Goal: Task Accomplishment & Management: Complete application form

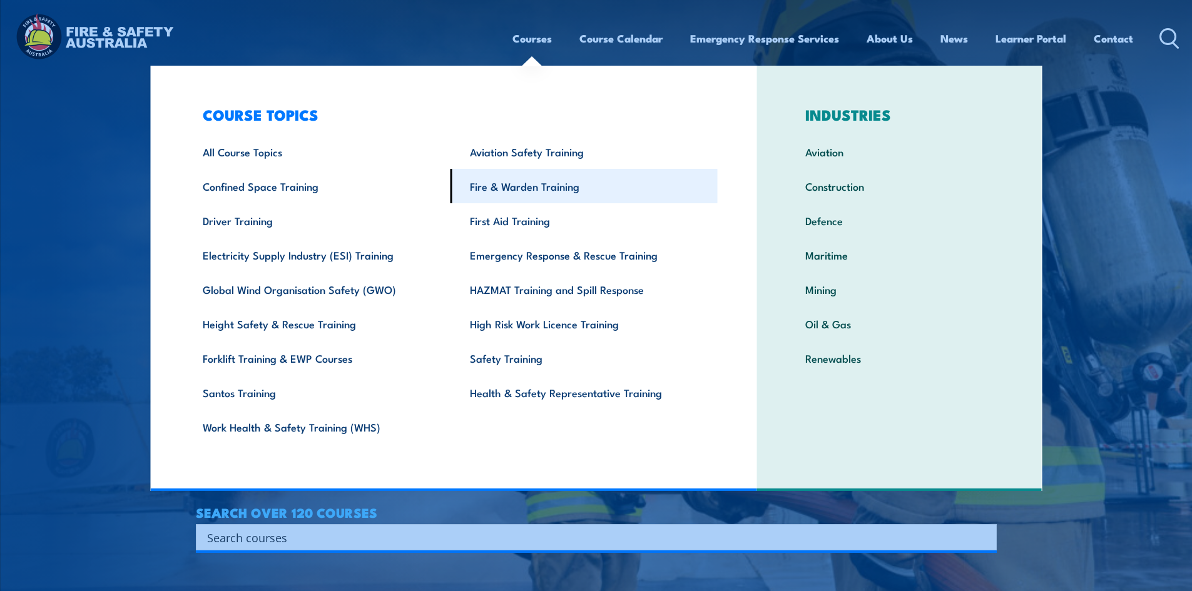
click at [567, 188] on link "Fire & Warden Training" at bounding box center [583, 186] width 267 height 34
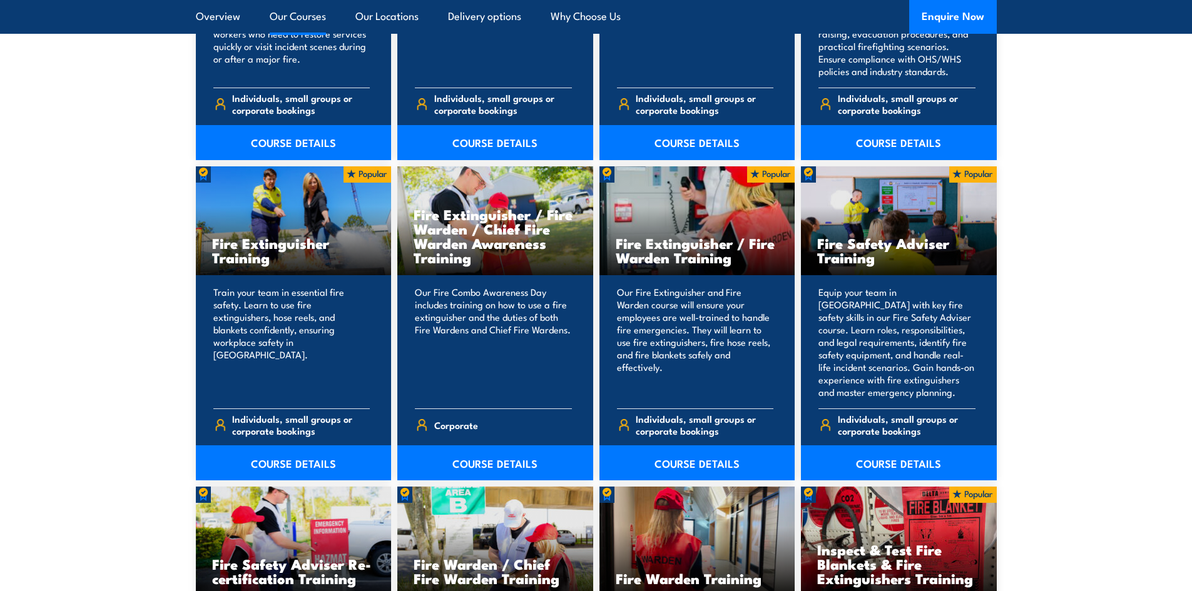
scroll to position [1189, 0]
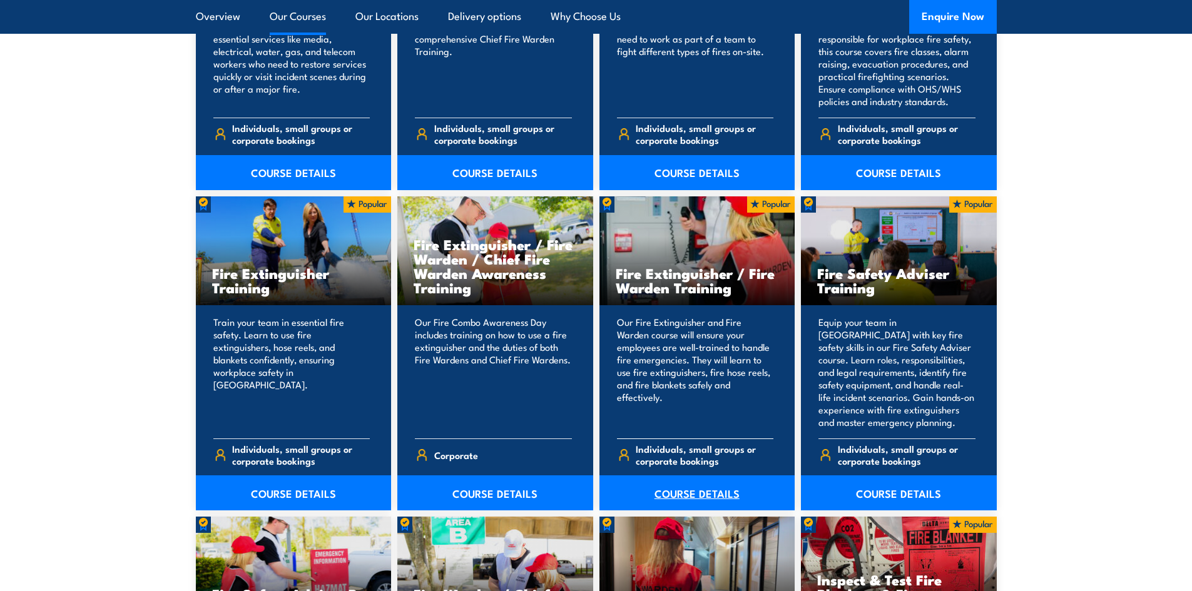
click at [701, 494] on link "COURSE DETAILS" at bounding box center [697, 492] width 196 height 35
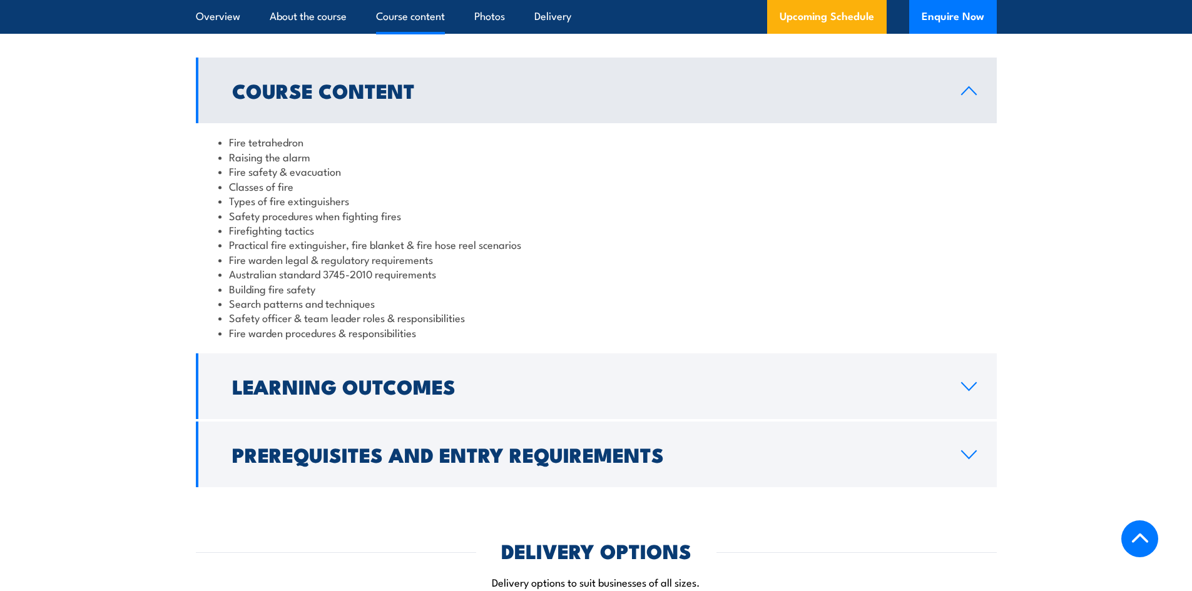
scroll to position [1063, 0]
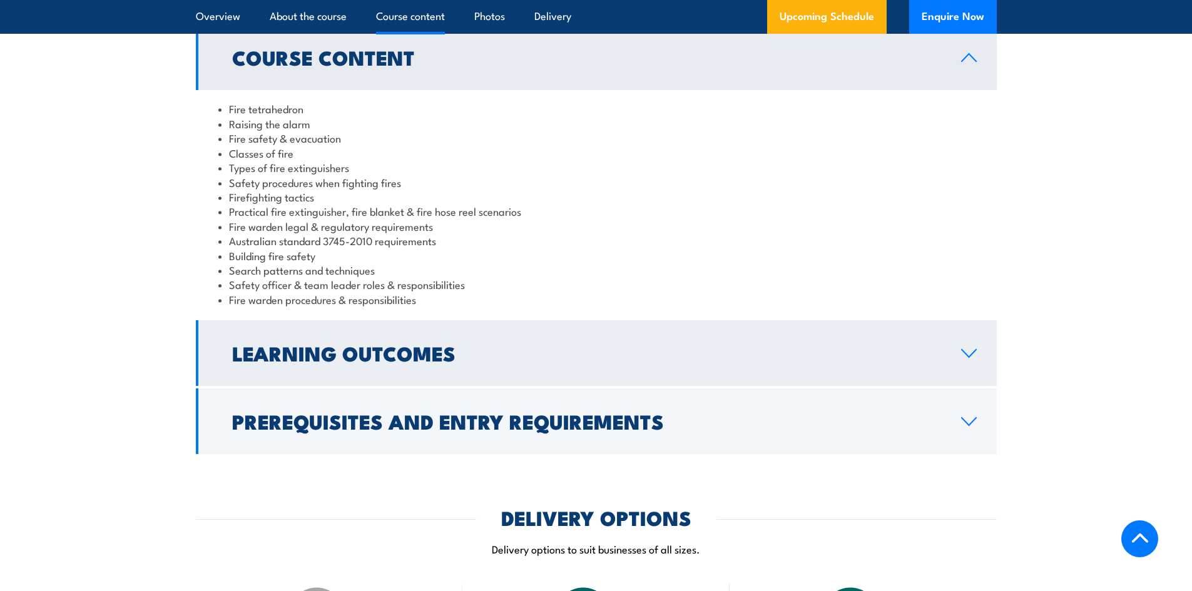
click at [660, 367] on link "Learning Outcomes" at bounding box center [596, 353] width 801 height 66
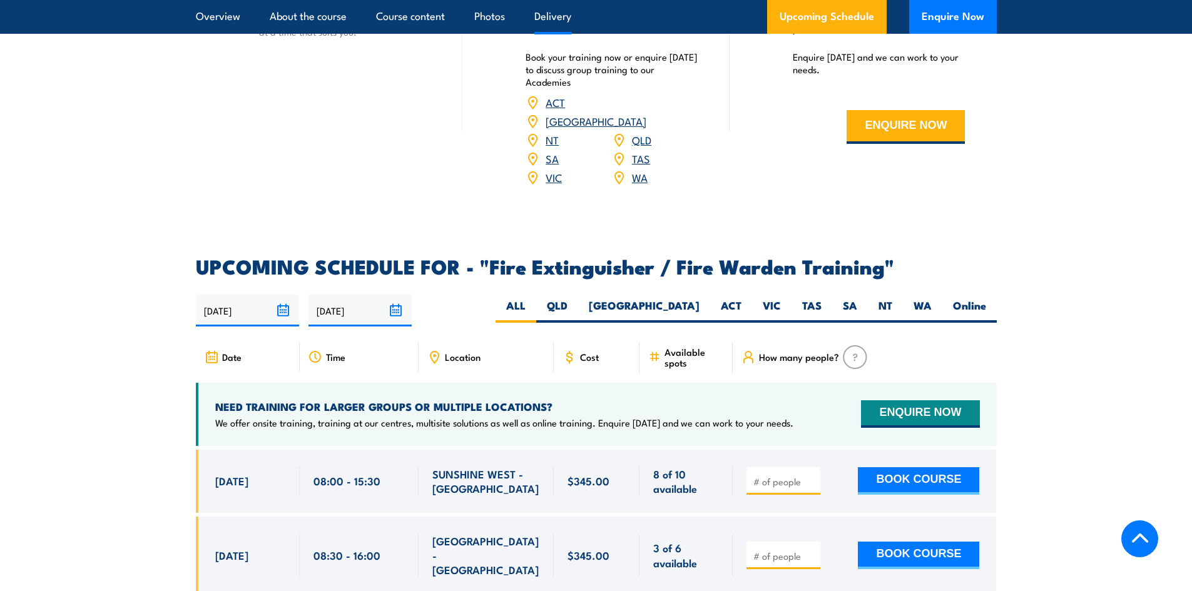
scroll to position [1689, 0]
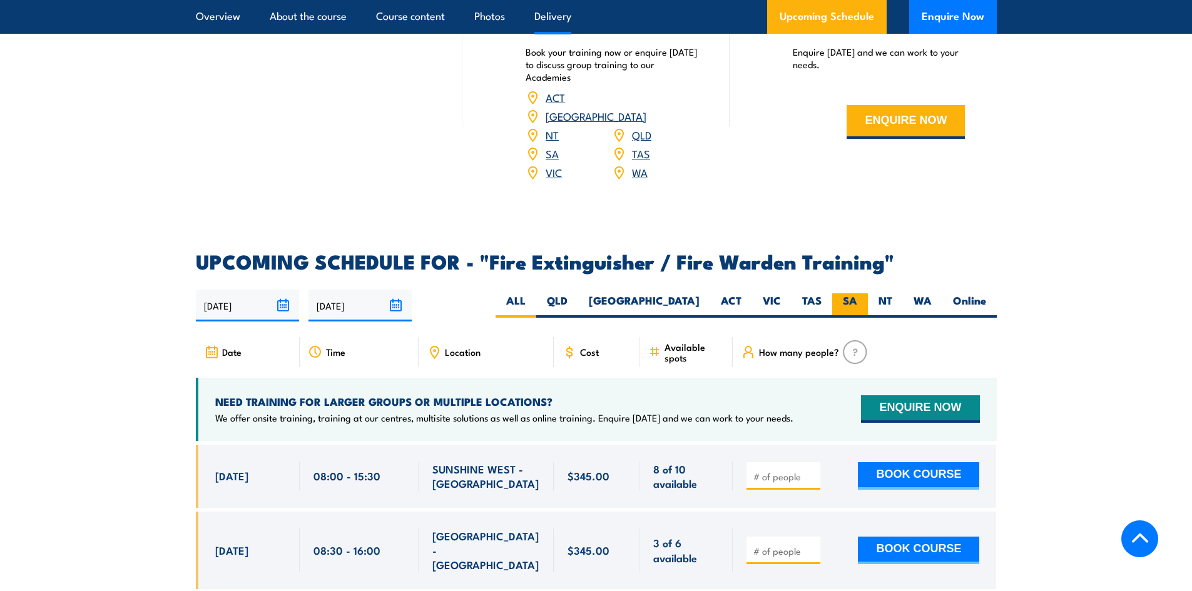
click at [844, 293] on label "SA" at bounding box center [850, 305] width 36 height 24
click at [857, 293] on input "SA" at bounding box center [861, 297] width 8 height 8
radio input "true"
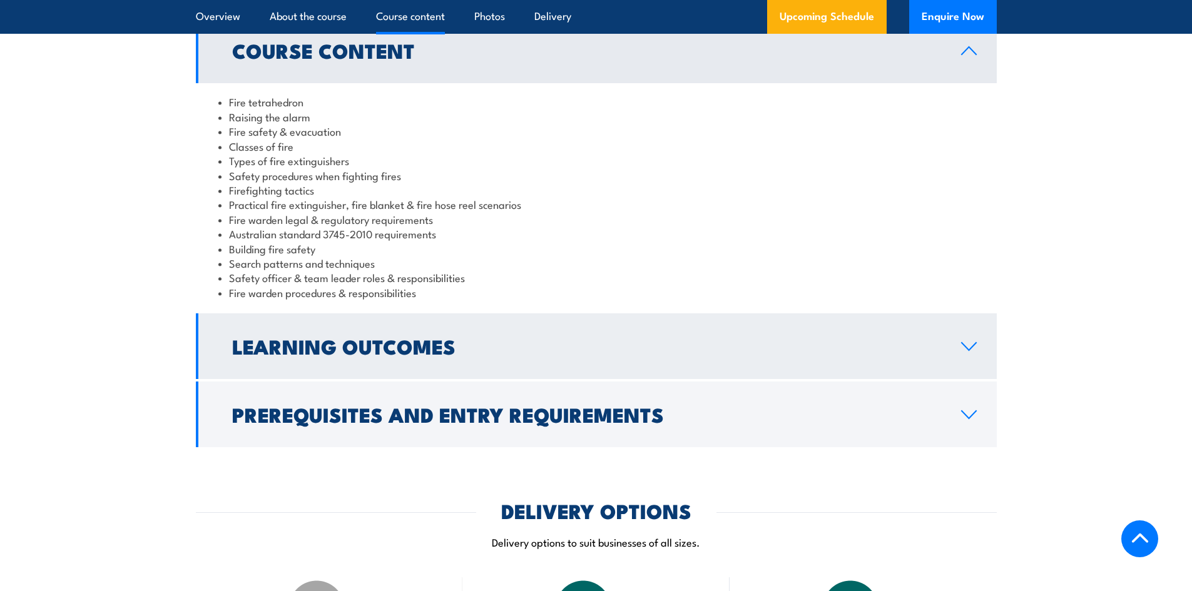
scroll to position [1053, 0]
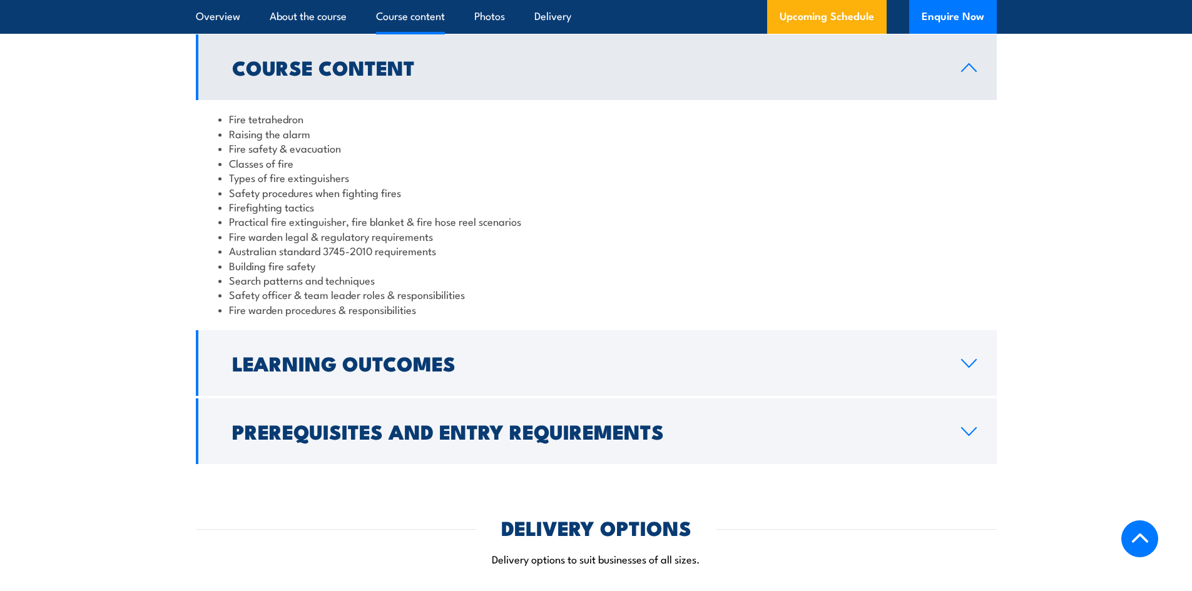
drag, startPoint x: 966, startPoint y: 378, endPoint x: 955, endPoint y: 376, distance: 11.5
click at [966, 378] on link "Learning Outcomes" at bounding box center [596, 363] width 801 height 66
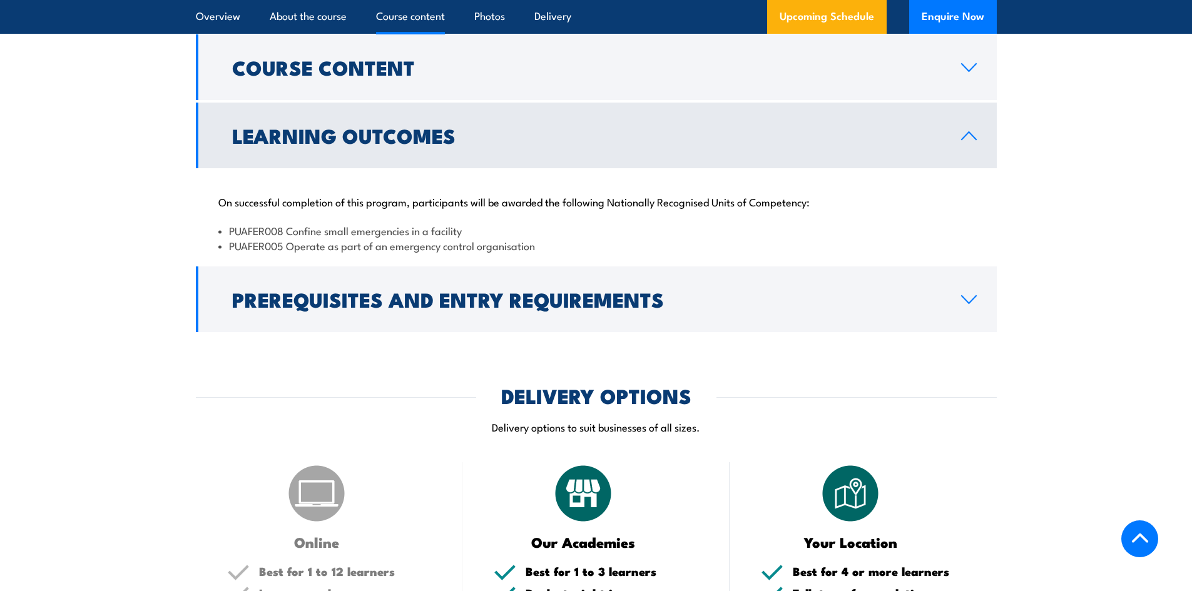
click at [968, 146] on link "Learning Outcomes" at bounding box center [596, 136] width 801 height 66
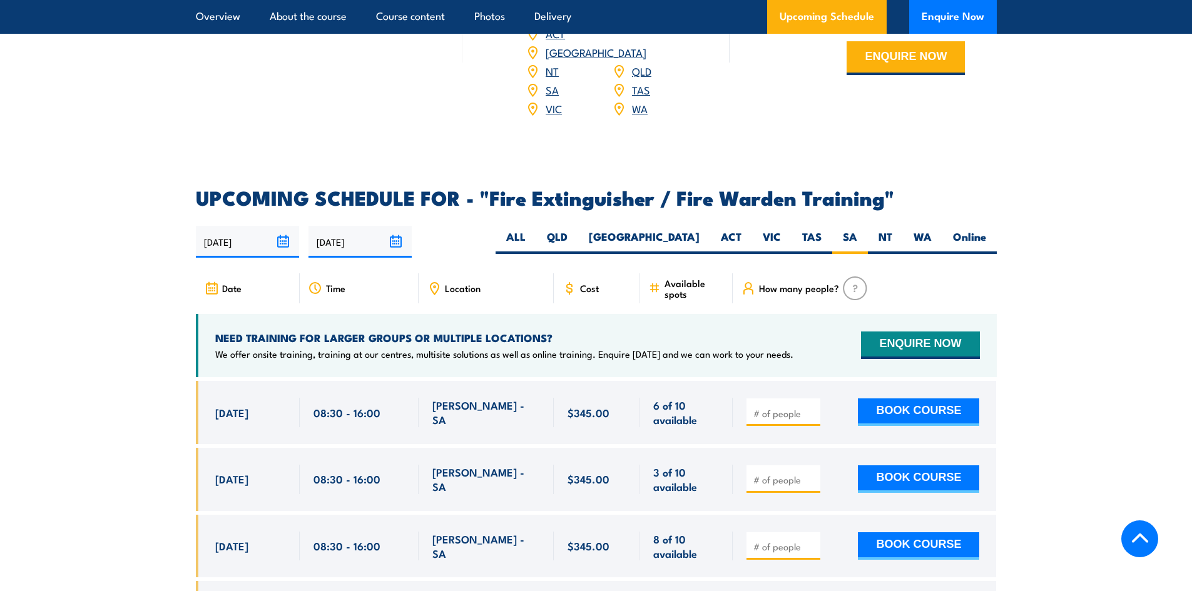
scroll to position [1742, 0]
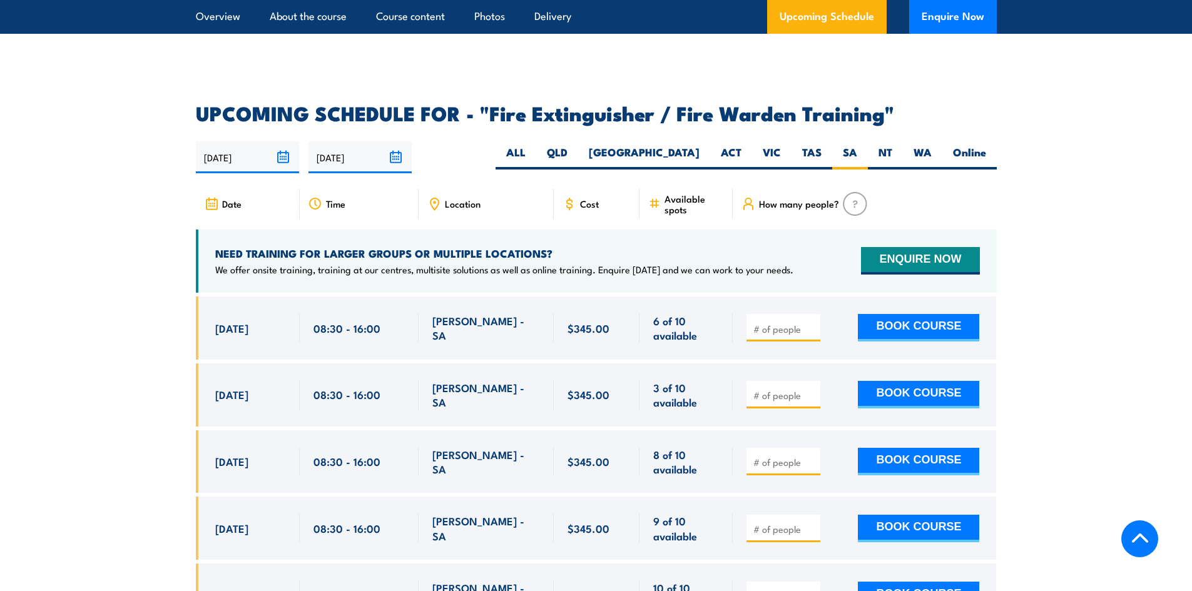
click at [567, 387] on span "$345.00" at bounding box center [588, 394] width 42 height 14
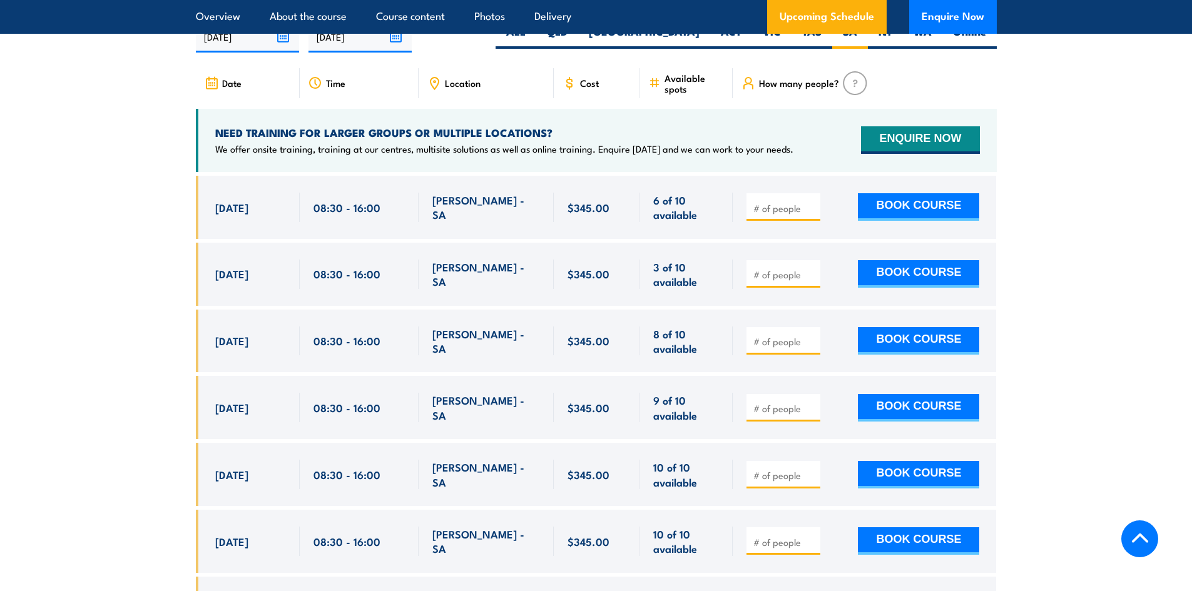
scroll to position [1867, 0]
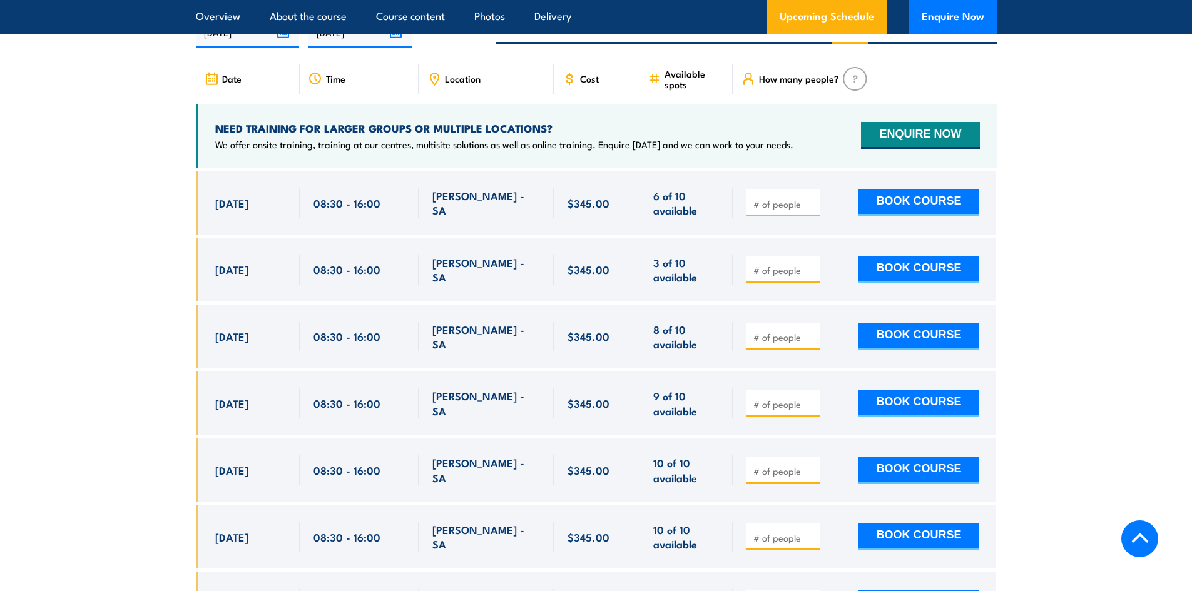
click at [447, 333] on div "WINGFIELD - SA" at bounding box center [485, 336] width 135 height 63
click at [620, 322] on div "$345.00" at bounding box center [596, 336] width 59 height 29
click at [789, 331] on input "number" at bounding box center [784, 337] width 63 height 13
click at [811, 331] on input "1" at bounding box center [784, 337] width 63 height 13
type input "2"
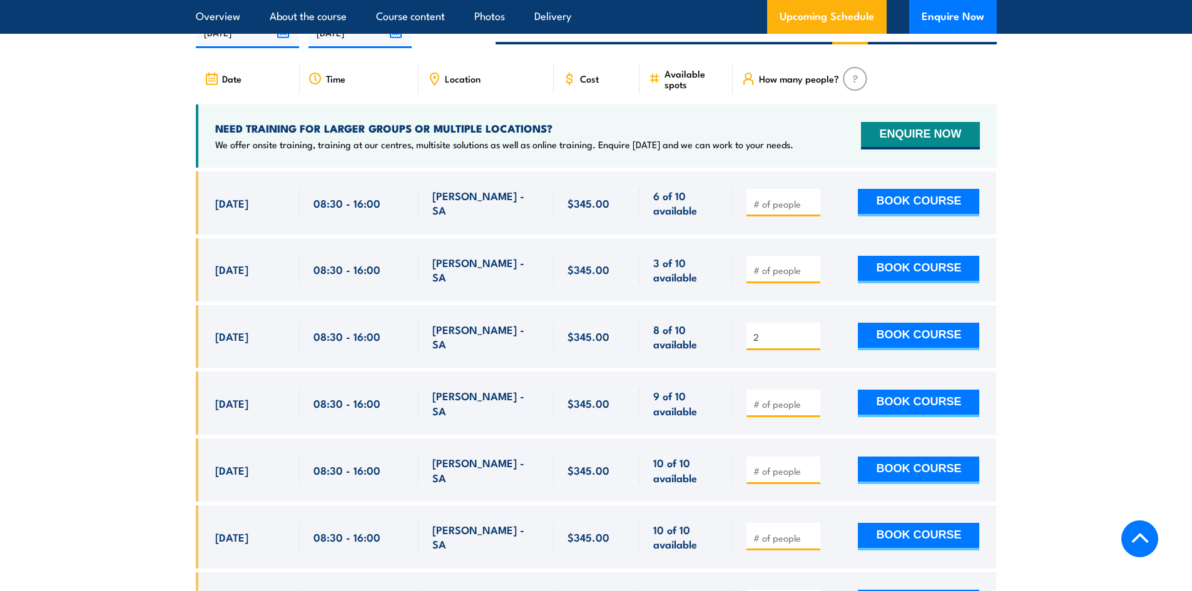
click at [811, 331] on input "2" at bounding box center [784, 337] width 63 height 13
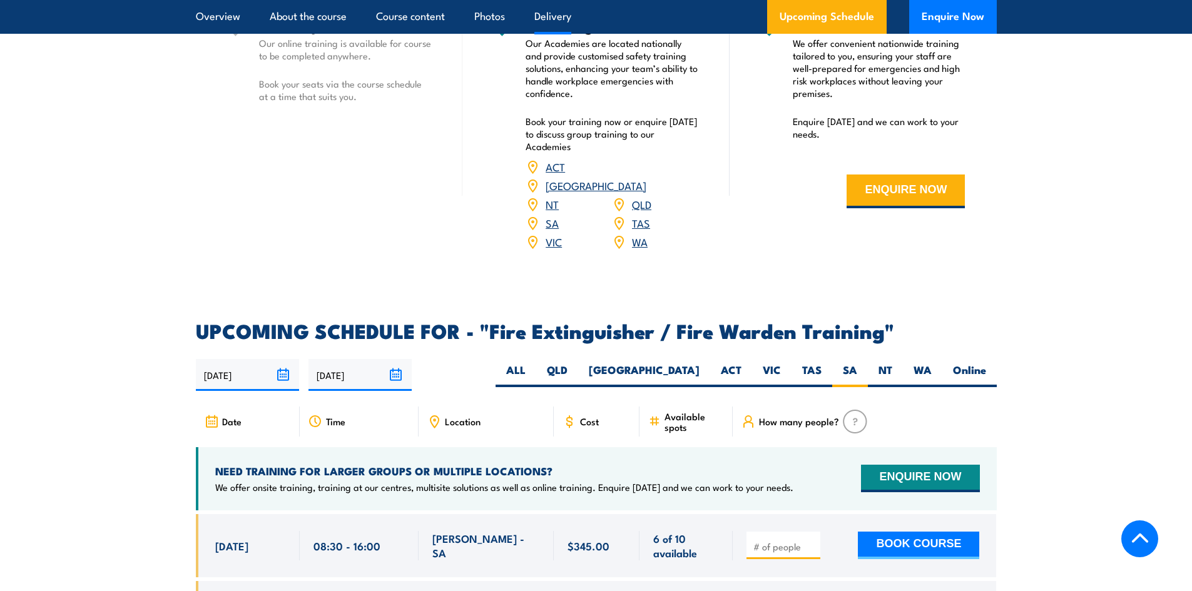
scroll to position [1461, 0]
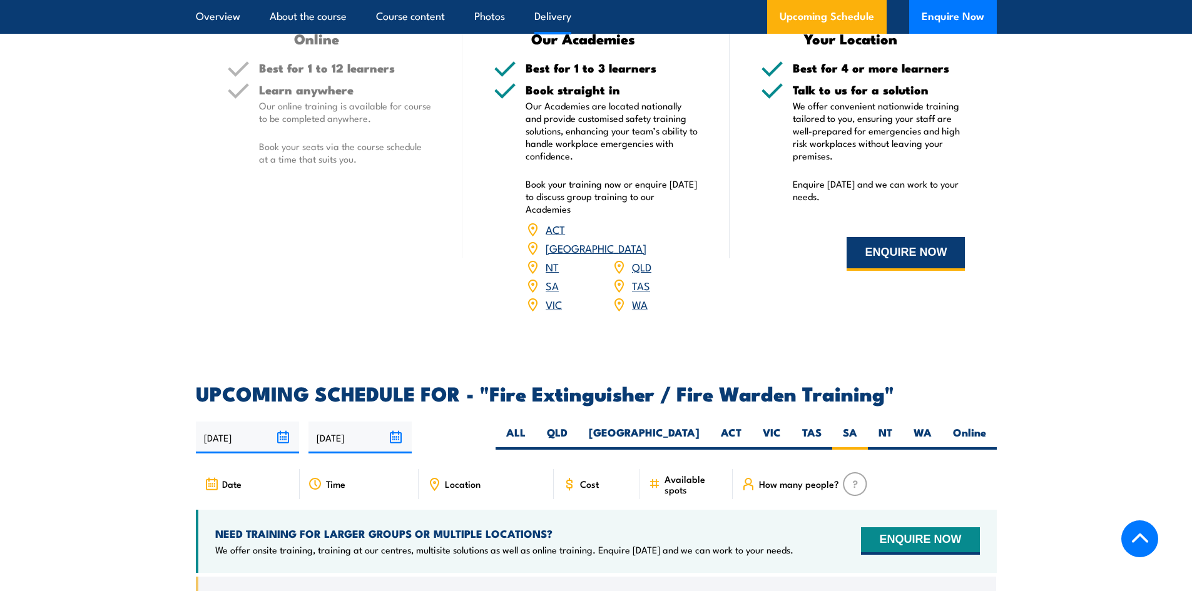
click at [905, 248] on button "ENQUIRE NOW" at bounding box center [905, 254] width 118 height 34
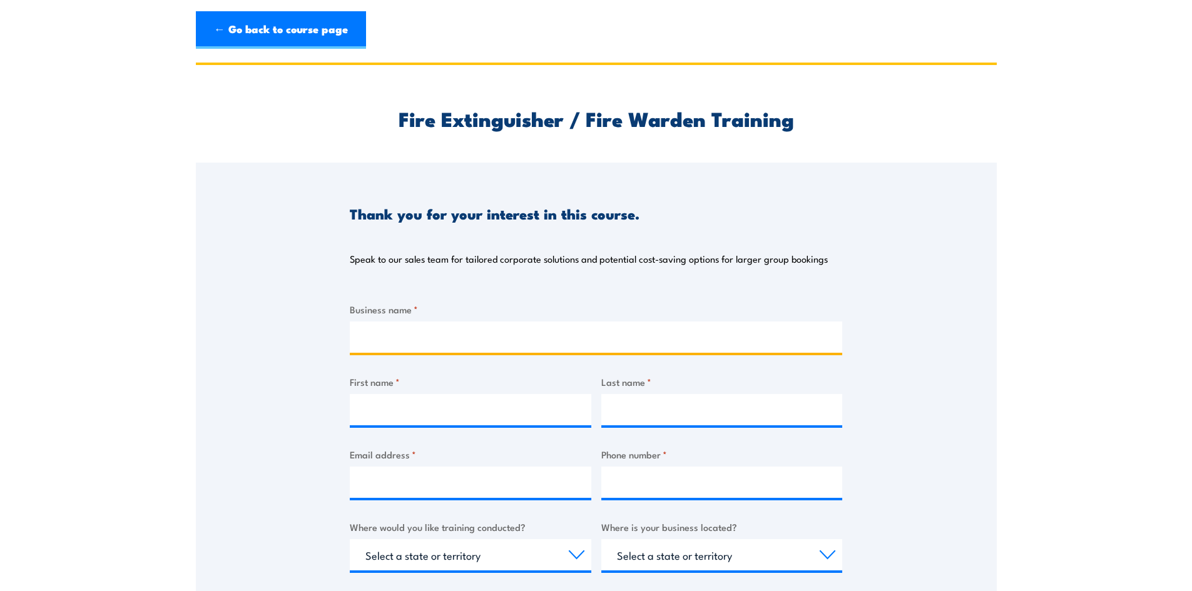
click at [475, 334] on input "Business name *" at bounding box center [596, 337] width 492 height 31
type input "Adlingtons Australia Pty Ltd"
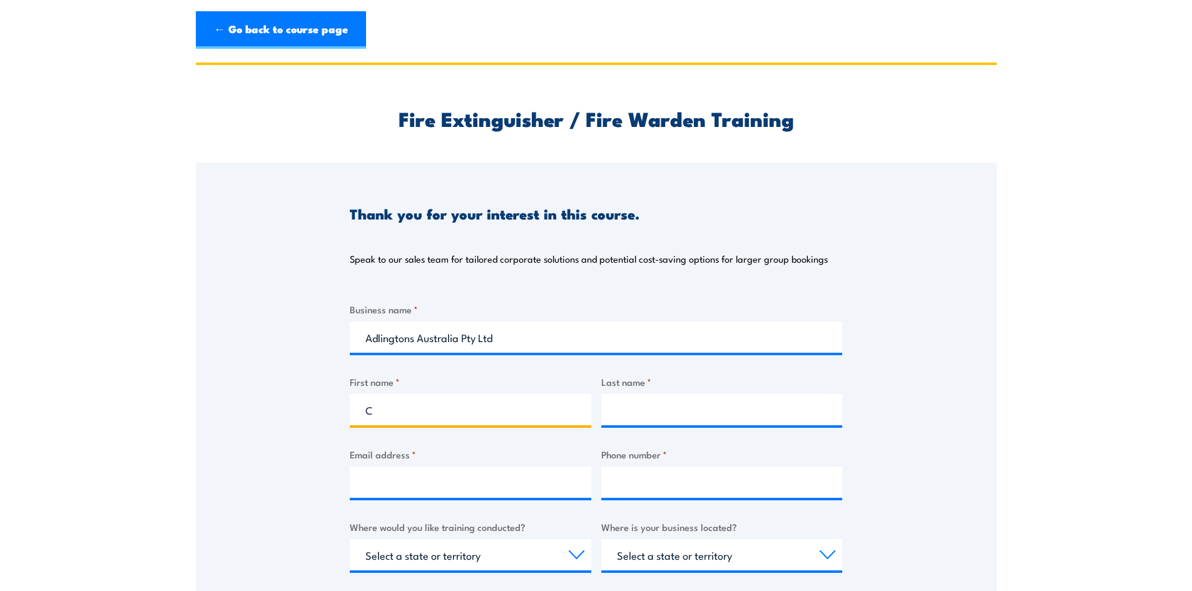
type input "[PERSON_NAME]"
type input "[EMAIL_ADDRESS][DOMAIN_NAME]"
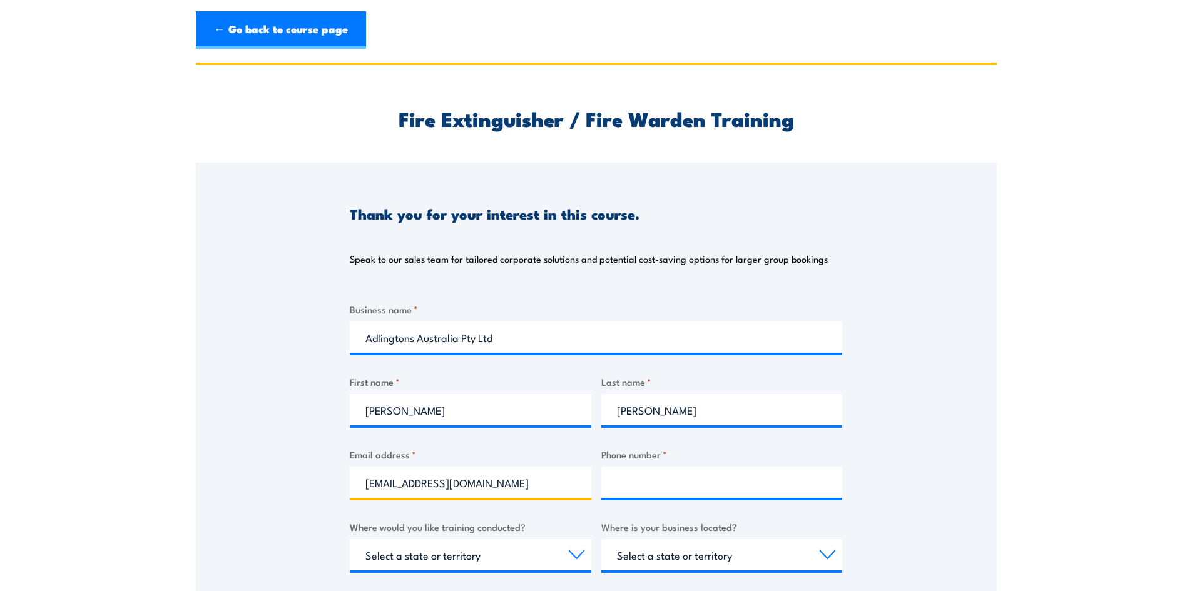
type input "0882499592"
select select "SA"
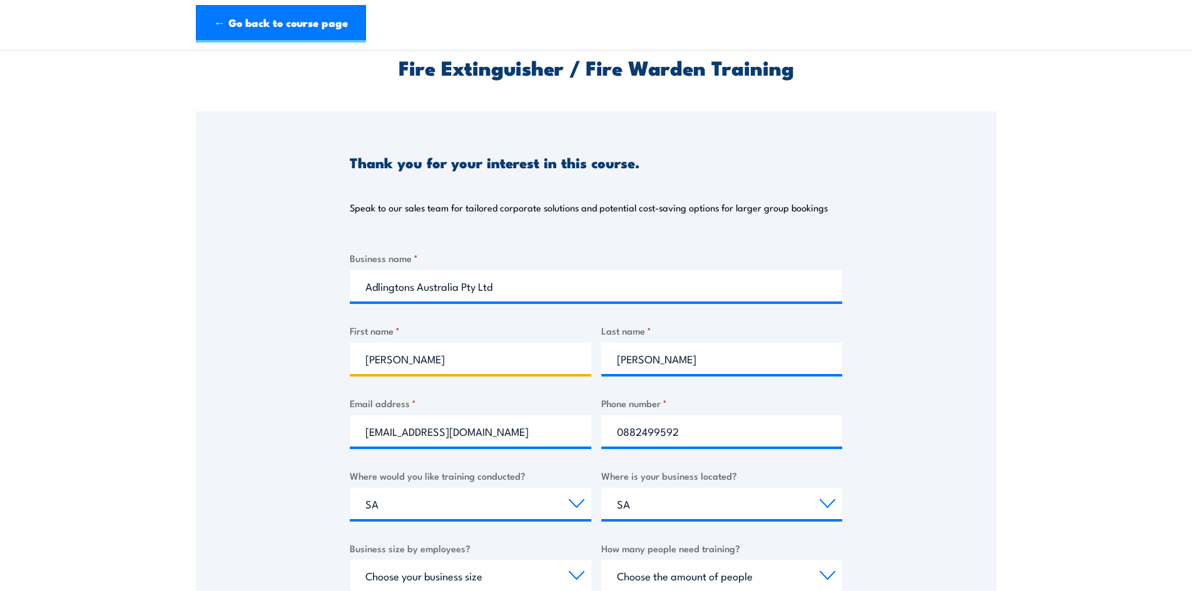
scroll to position [250, 0]
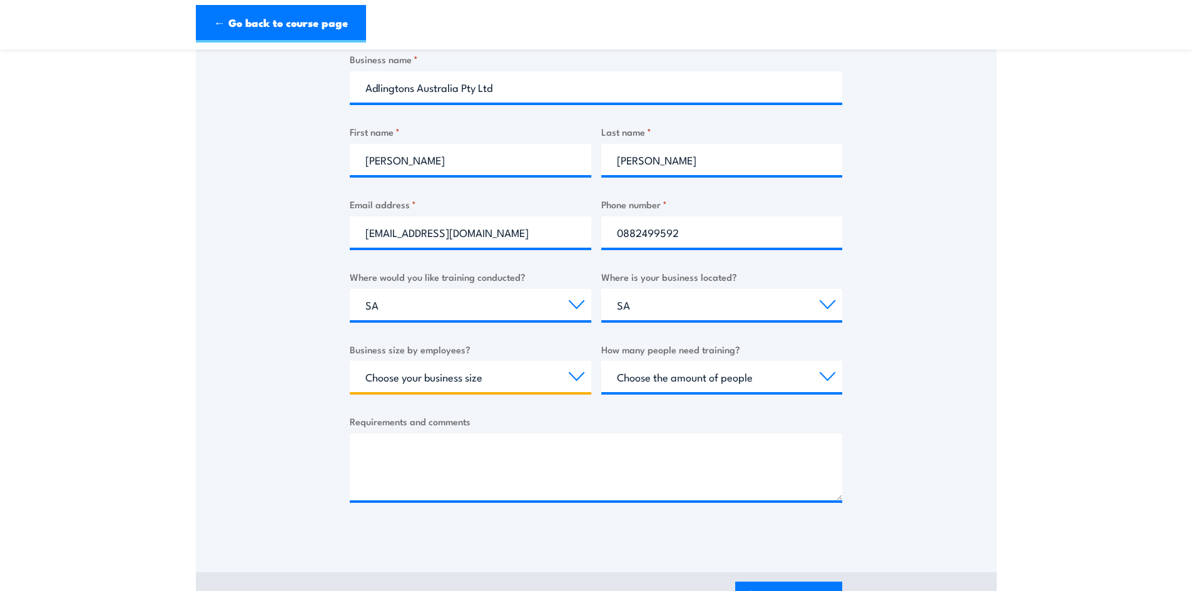
click at [549, 384] on select "Choose your business size 1 to 19 20 to 199 200+" at bounding box center [470, 376] width 241 height 31
select select "1 to 19"
click at [350, 361] on select "Choose your business size 1 to 19 20 to 199 200+" at bounding box center [470, 376] width 241 height 31
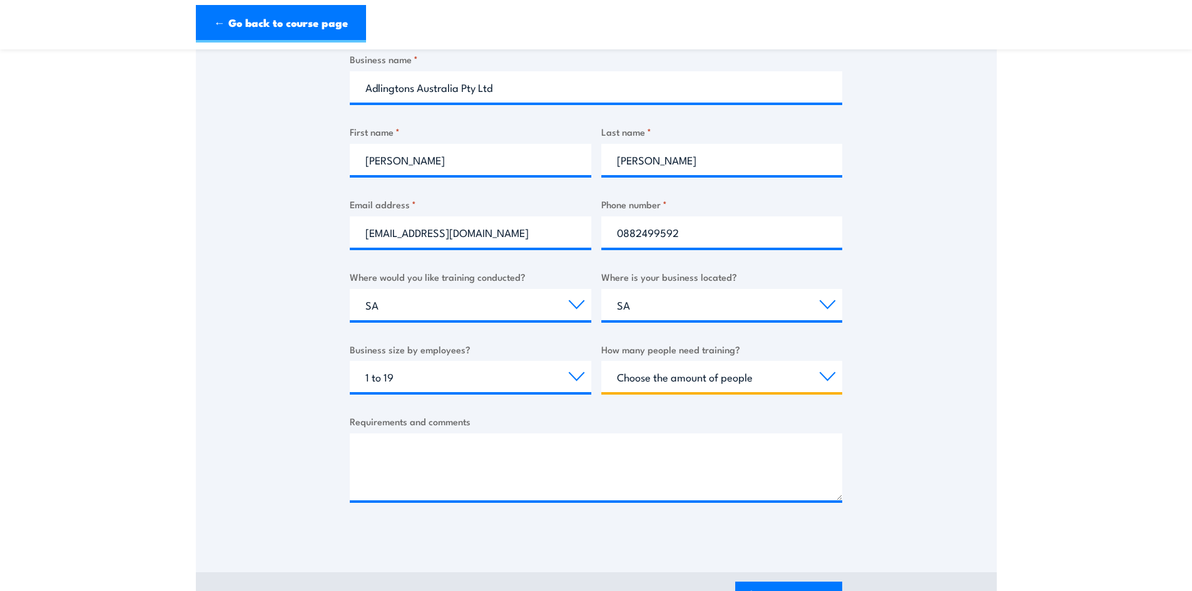
click at [696, 380] on select "Choose the amount of people 1 to 4 5 to 19 20+" at bounding box center [721, 376] width 241 height 31
select select "5 to 19"
click at [601, 361] on select "Choose the amount of people 1 to 4 5 to 19 20+" at bounding box center [721, 376] width 241 height 31
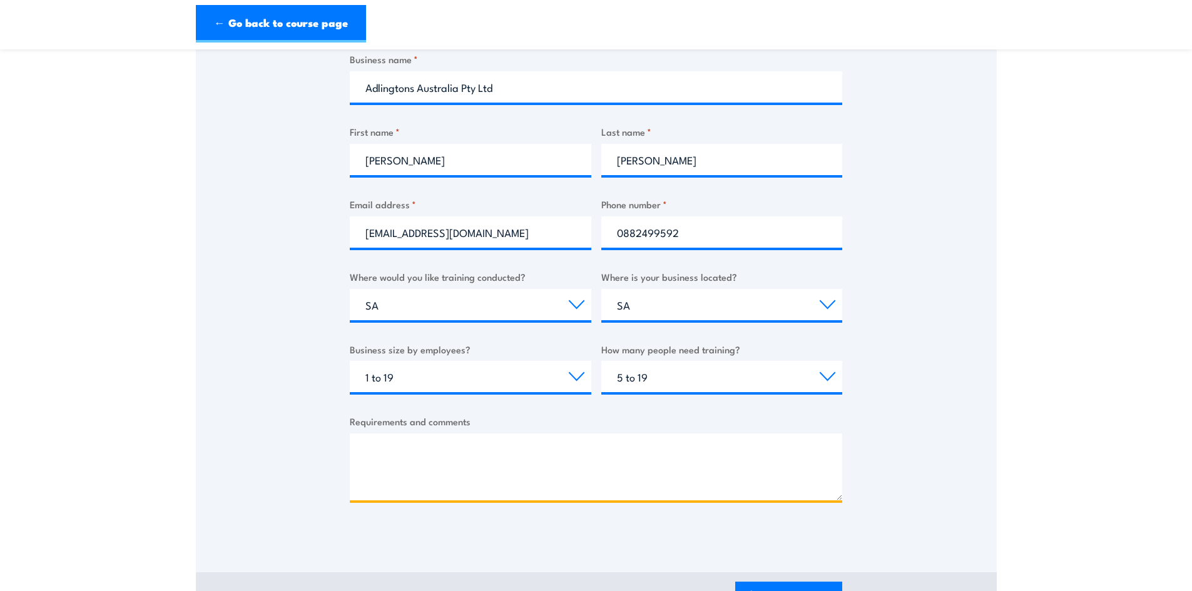
click at [636, 448] on textarea "Requirements and comments" at bounding box center [596, 467] width 492 height 67
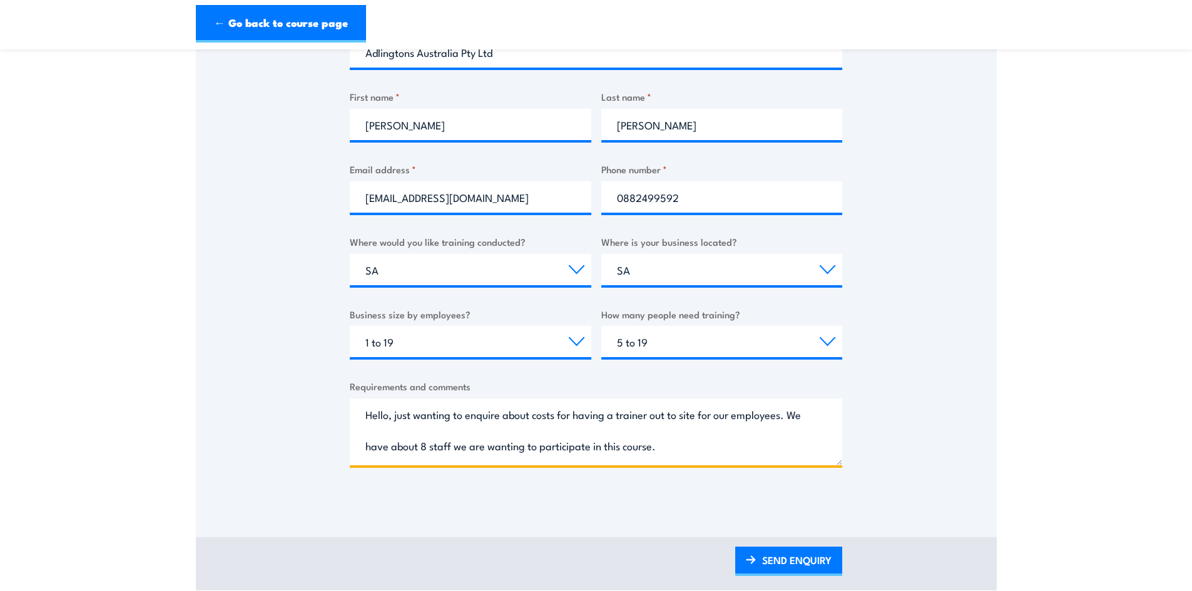
scroll to position [313, 0]
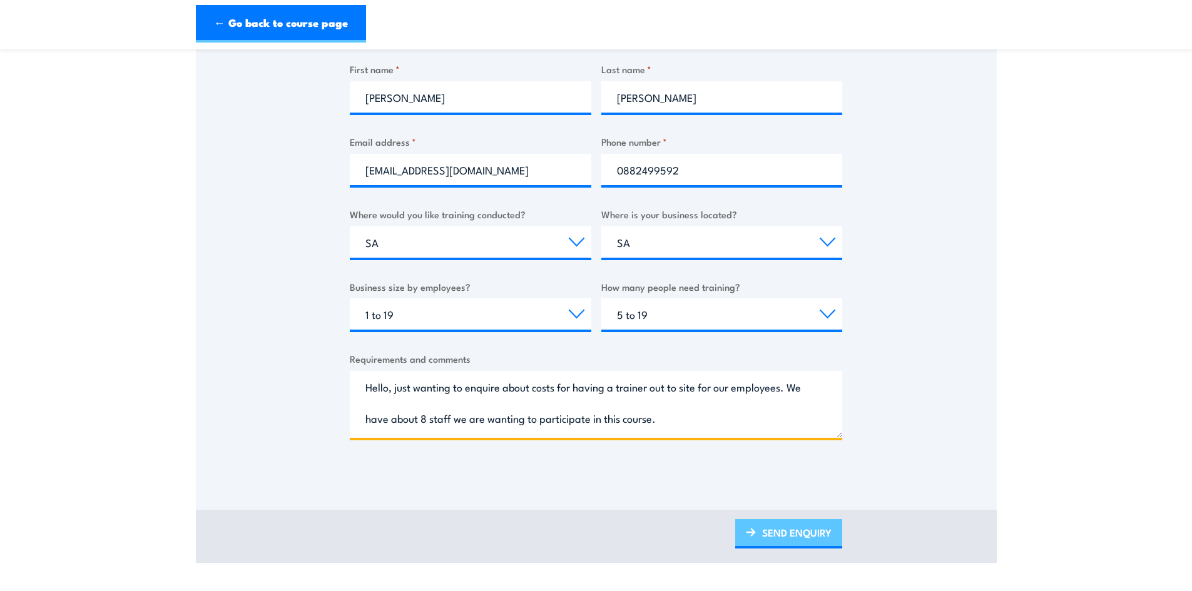
type textarea "Hello, just wanting to enquire about costs for having a trainer out to site for…"
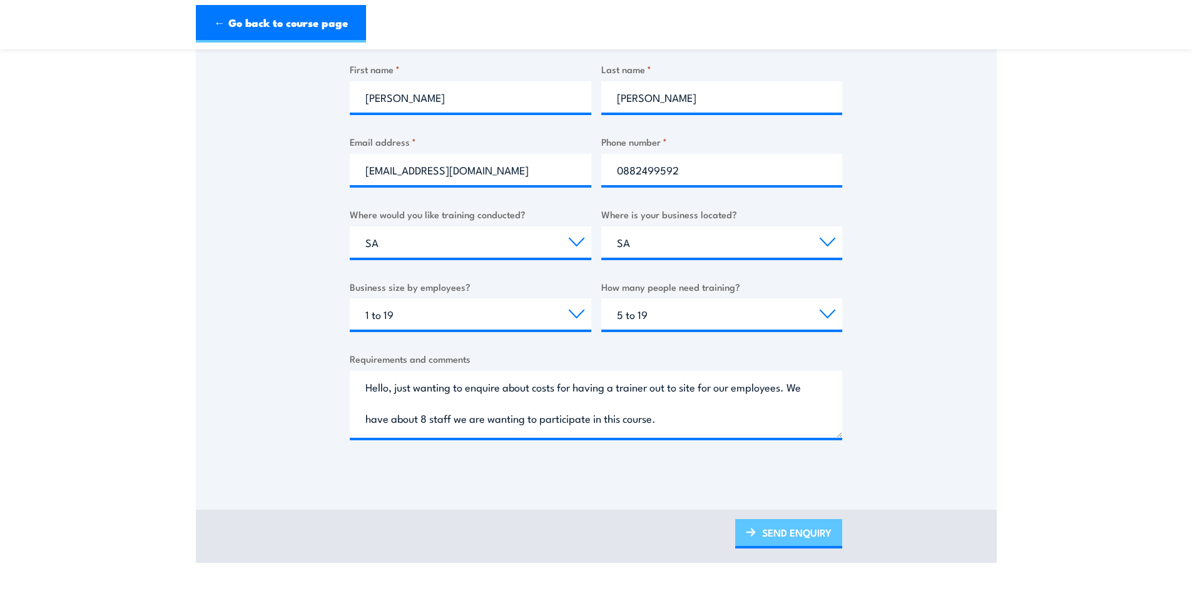
click at [779, 537] on link "SEND ENQUIRY" at bounding box center [788, 533] width 107 height 29
click at [777, 540] on link "SEND ENQUIRY" at bounding box center [788, 533] width 107 height 29
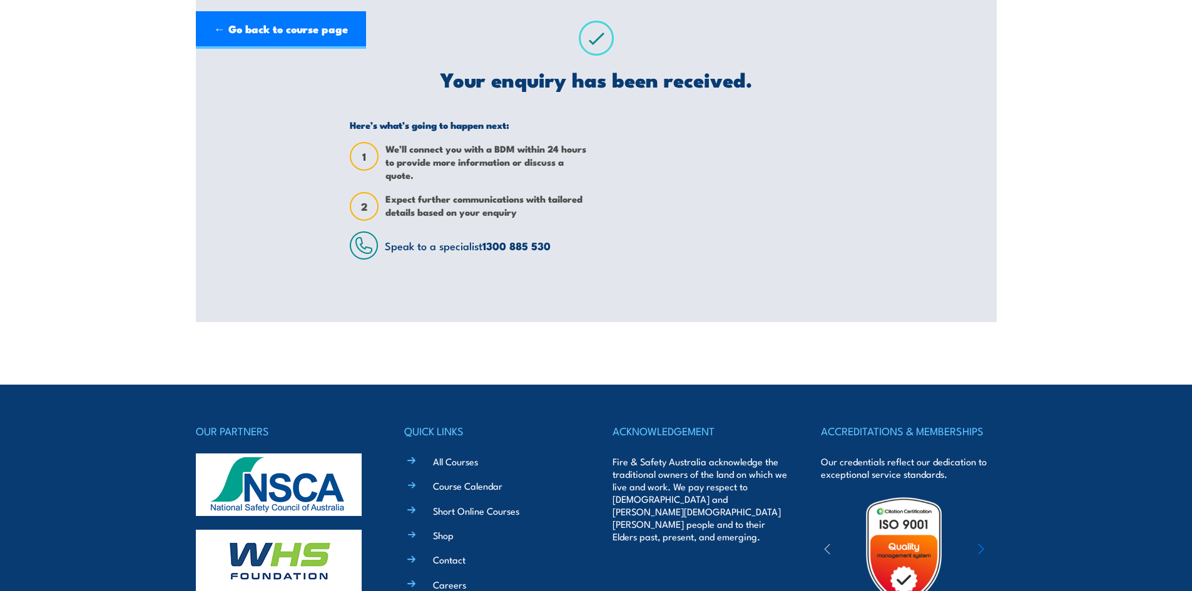
scroll to position [0, 0]
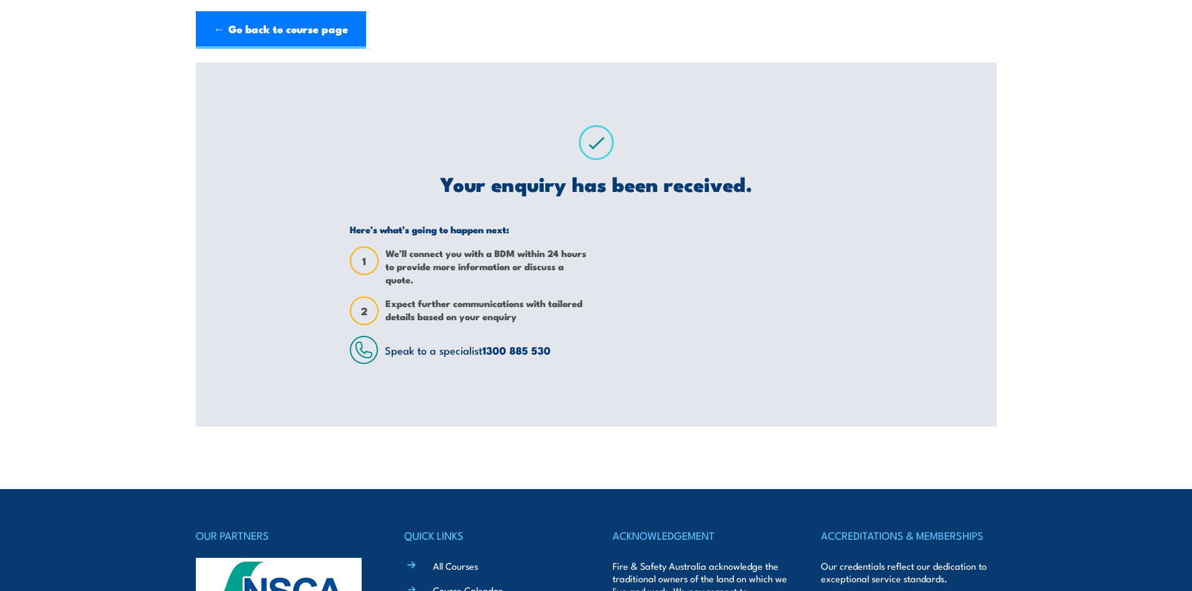
drag, startPoint x: 315, startPoint y: 35, endPoint x: 422, endPoint y: 69, distance: 113.0
click at [315, 35] on link "← Go back to course page" at bounding box center [281, 30] width 170 height 38
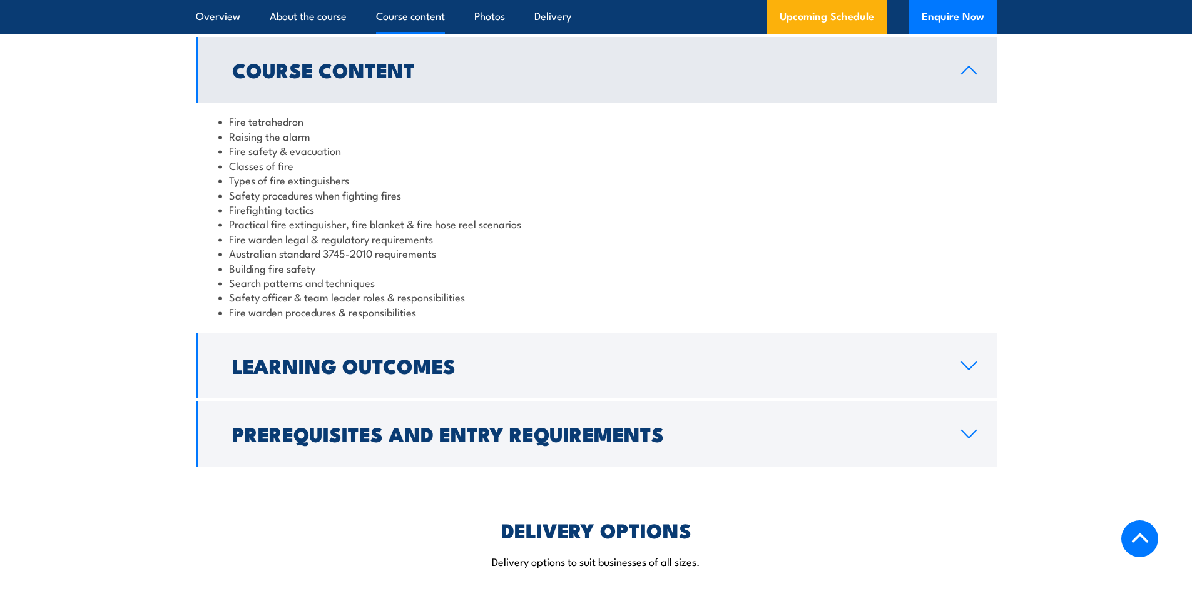
scroll to position [991, 0]
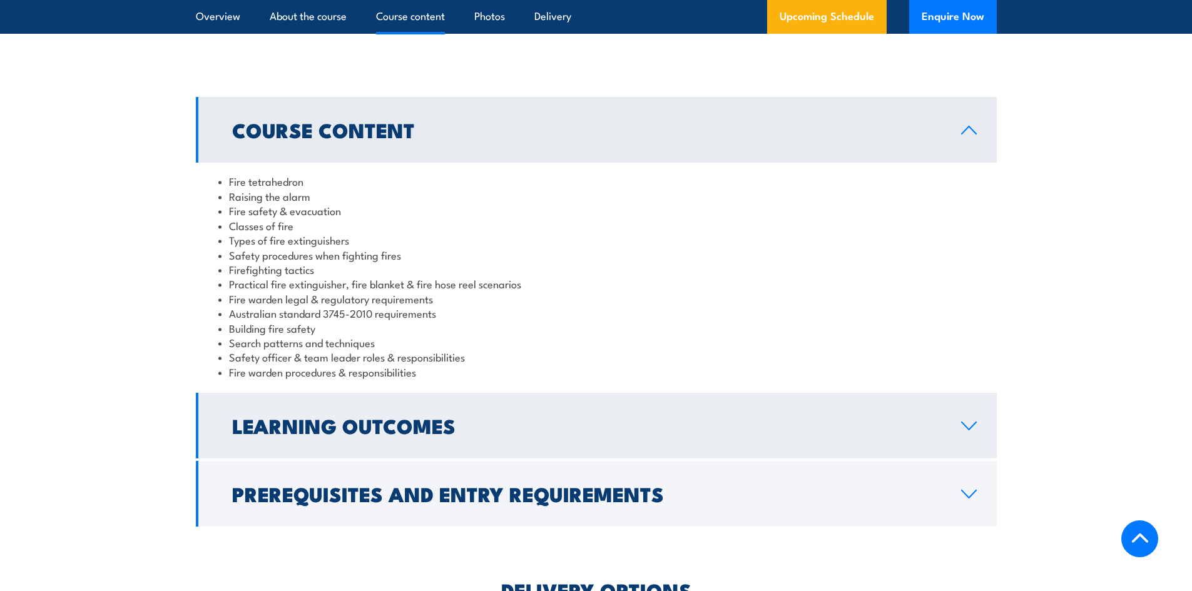
click at [750, 424] on h2 "Learning Outcomes" at bounding box center [586, 426] width 709 height 18
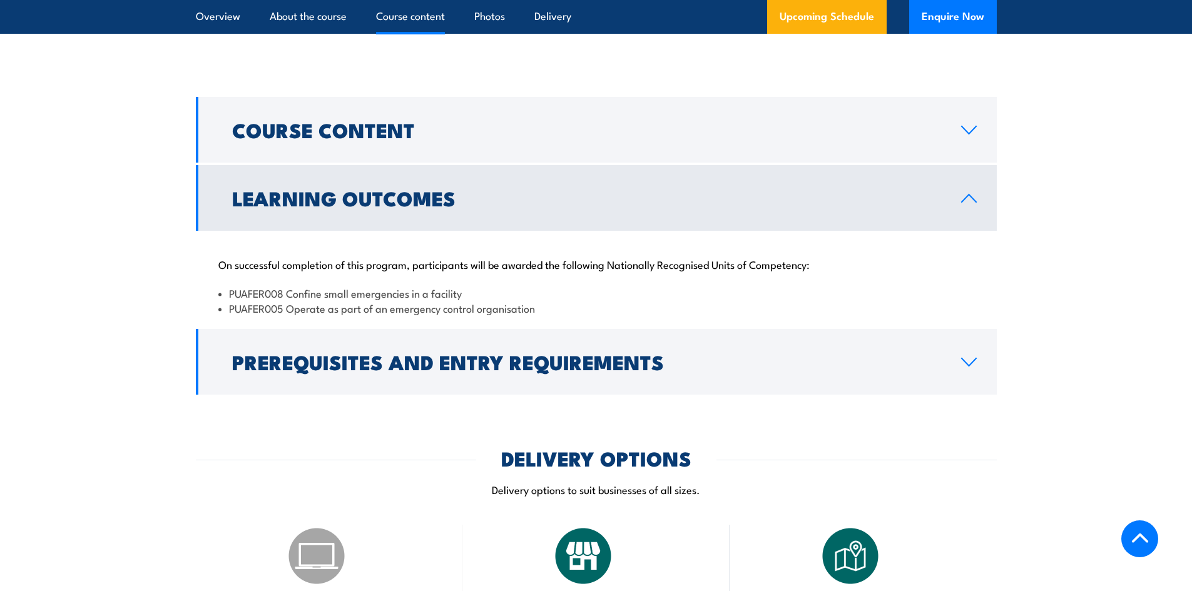
drag, startPoint x: 789, startPoint y: 200, endPoint x: 788, endPoint y: 208, distance: 8.2
click at [789, 202] on h2 "Learning Outcomes" at bounding box center [586, 198] width 709 height 18
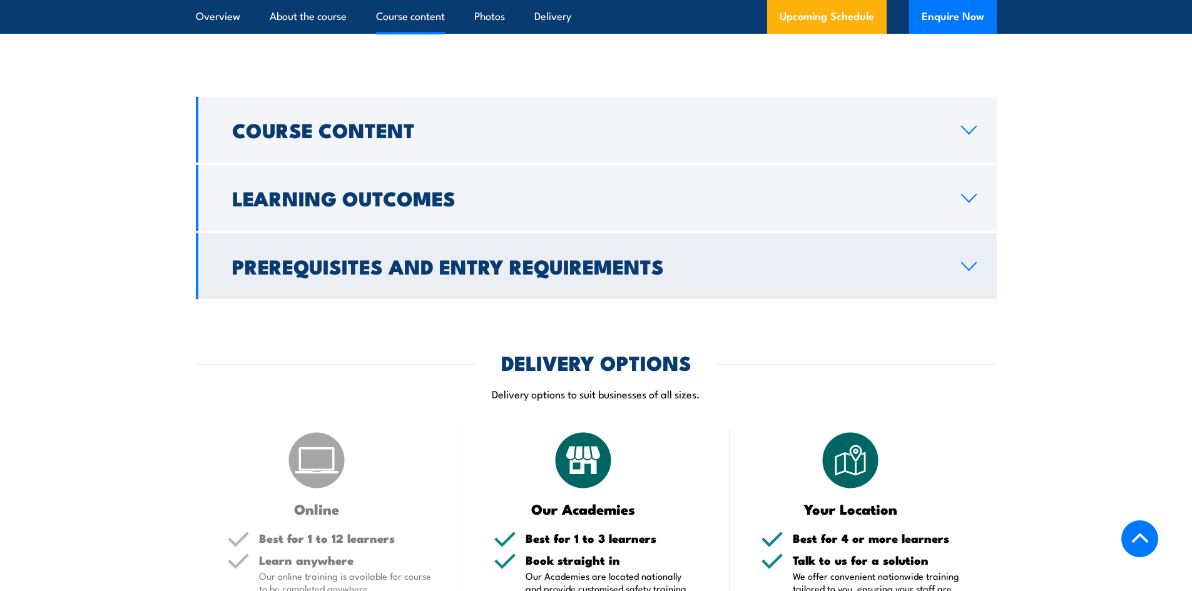
click at [763, 277] on link "Prerequisites and Entry Requirements" at bounding box center [596, 266] width 801 height 66
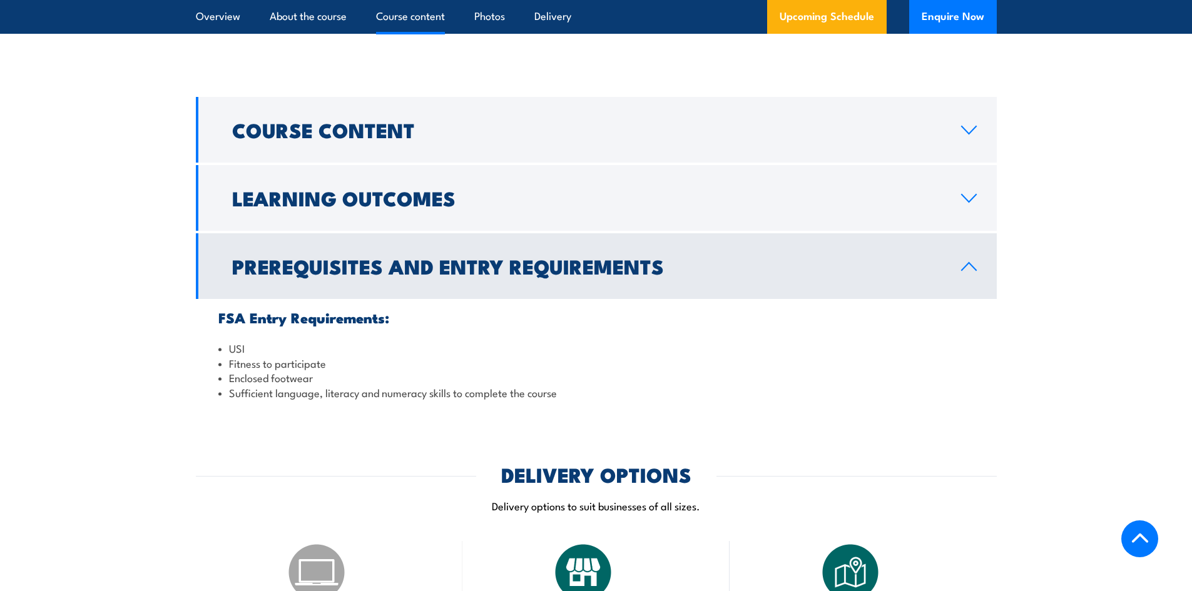
click at [763, 277] on link "Prerequisites and Entry Requirements" at bounding box center [596, 266] width 801 height 66
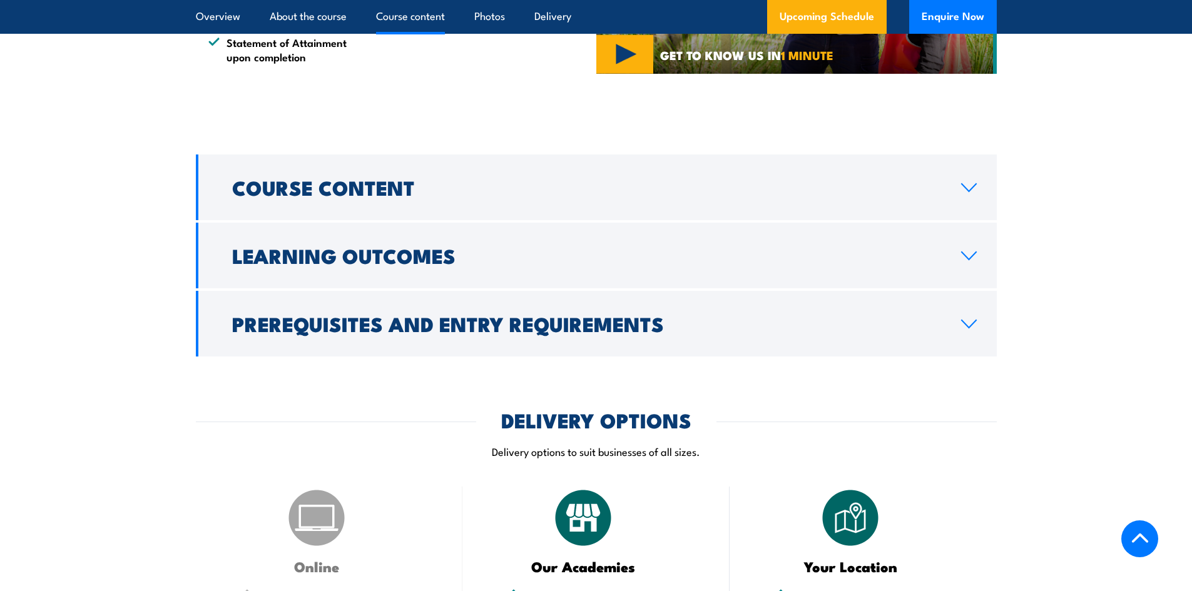
scroll to position [938, 0]
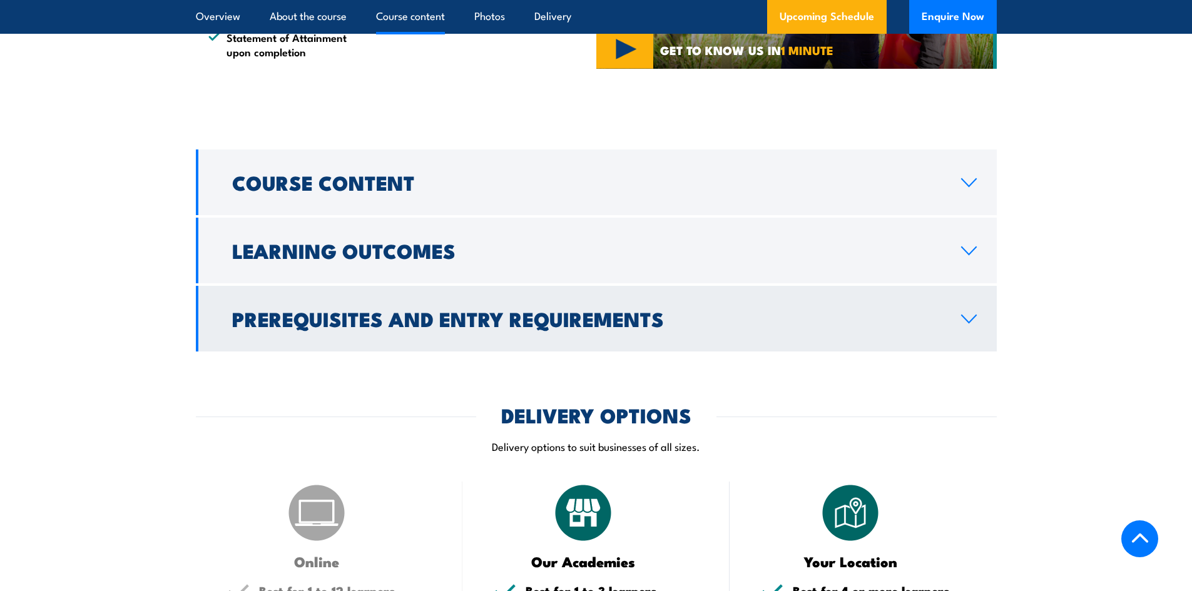
click at [967, 330] on link "Prerequisites and Entry Requirements" at bounding box center [596, 319] width 801 height 66
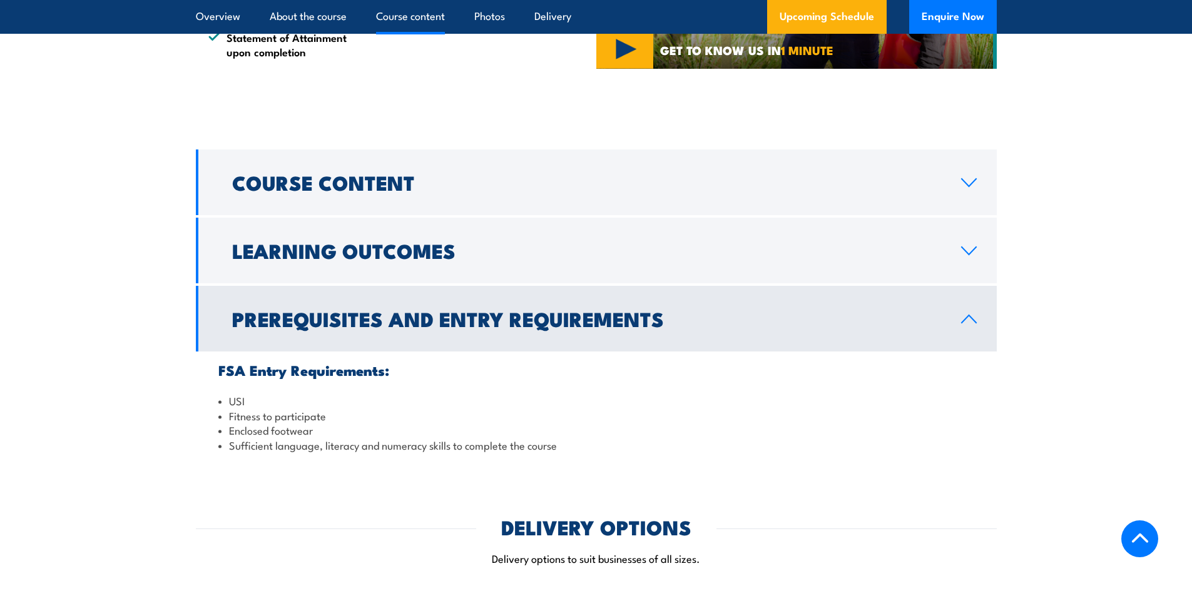
click at [967, 330] on link "Prerequisites and Entry Requirements" at bounding box center [596, 319] width 801 height 66
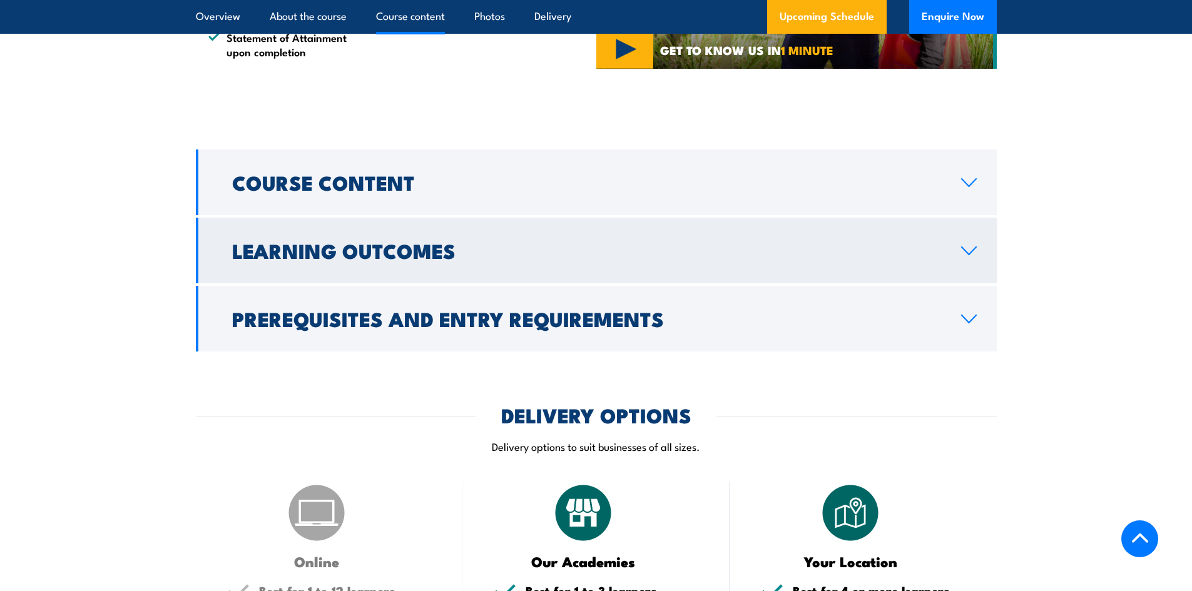
click at [980, 255] on link "Learning Outcomes" at bounding box center [596, 251] width 801 height 66
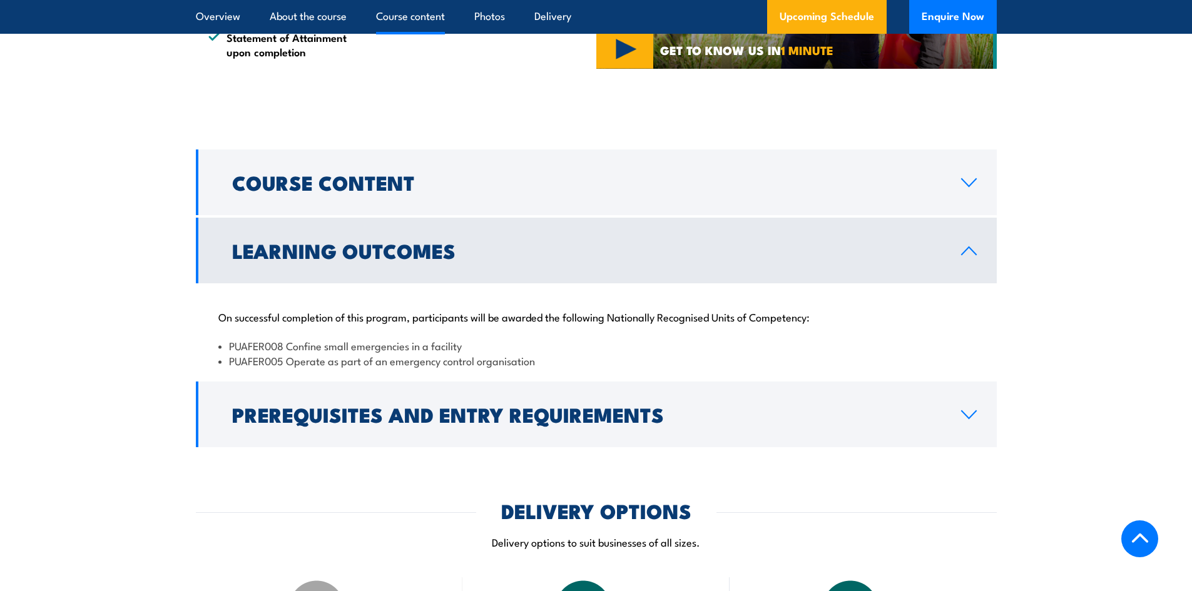
click at [972, 252] on icon at bounding box center [968, 251] width 17 height 10
